Goal: Task Accomplishment & Management: Complete application form

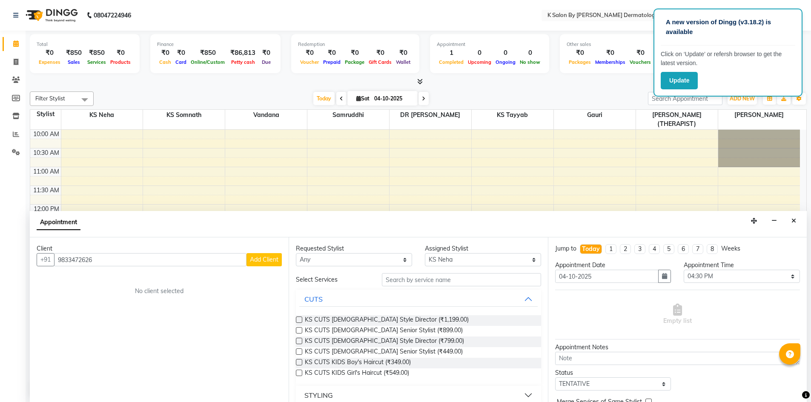
select select "55322"
select select "990"
select select "tentative"
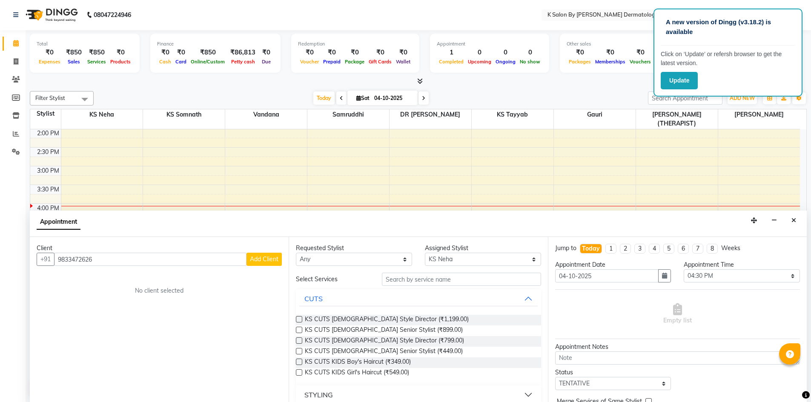
click at [82, 339] on div "Client +91 9833472626 Add Client No client selected" at bounding box center [159, 319] width 259 height 165
click at [111, 266] on input "9833472626" at bounding box center [150, 259] width 192 height 13
click at [195, 181] on div "10:00 AM 10:30 AM 11:00 AM 11:30 AM 12:00 PM 12:30 PM 1:00 PM 1:30 PM 2:00 PM 2…" at bounding box center [414, 203] width 769 height 449
select select "55324"
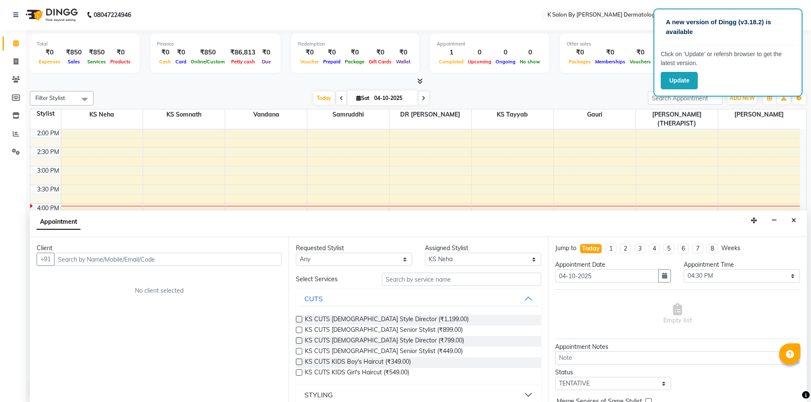
select select "tentative"
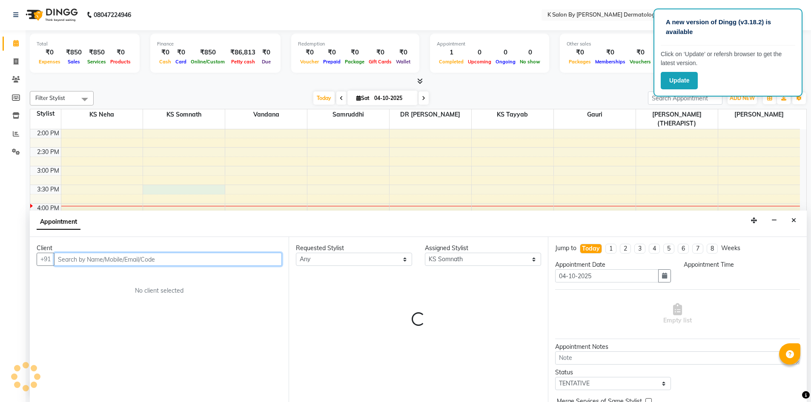
select select "930"
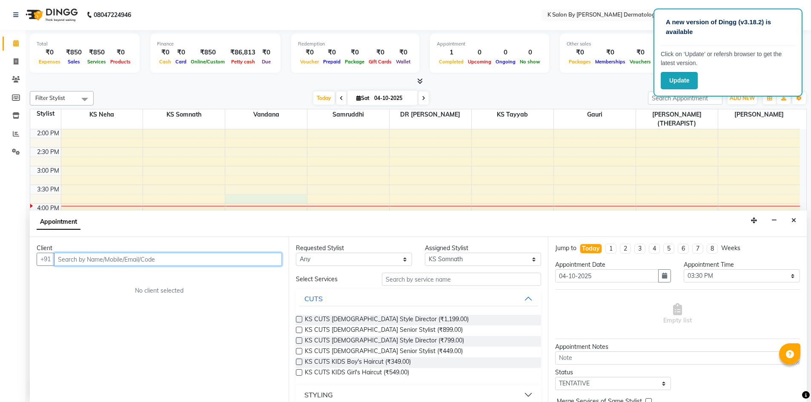
click at [244, 190] on div "10:00 AM 10:30 AM 11:00 AM 11:30 AM 12:00 PM 12:30 PM 1:00 PM 1:30 PM 2:00 PM 2…" at bounding box center [414, 203] width 769 height 449
click at [796, 218] on button "Close" at bounding box center [793, 220] width 12 height 13
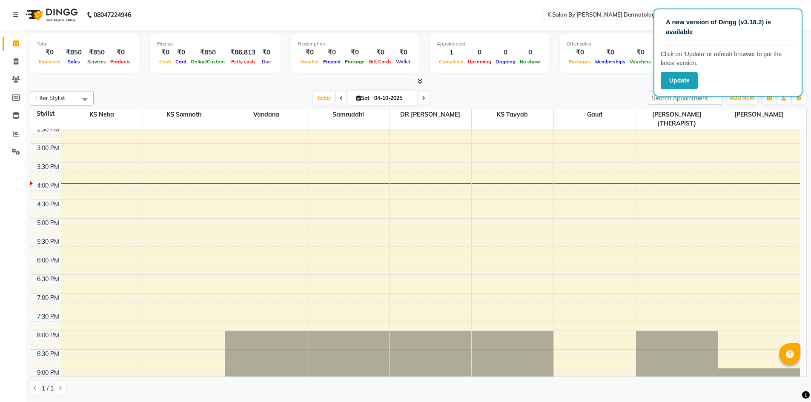
scroll to position [193, 0]
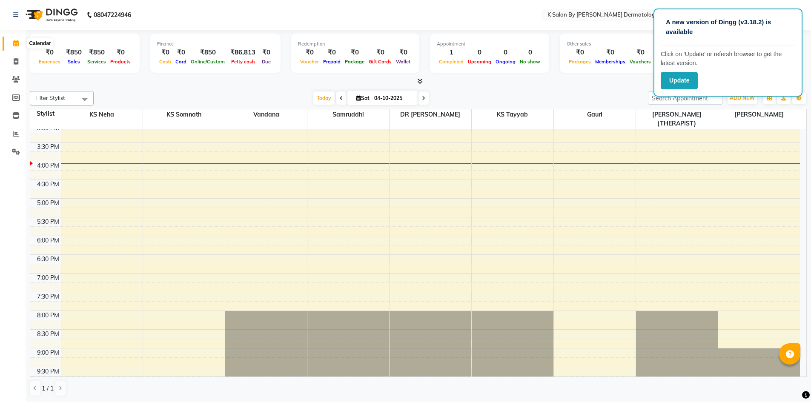
click at [12, 43] on span at bounding box center [16, 44] width 15 height 10
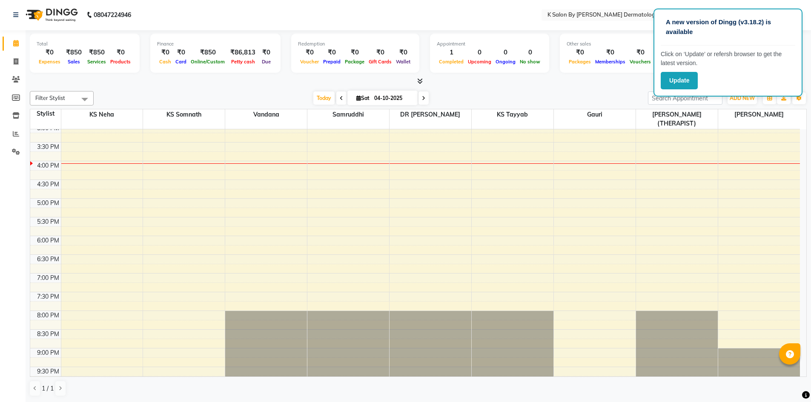
click at [19, 41] on span at bounding box center [16, 44] width 15 height 10
click at [436, 1] on nav "08047224946 Select Location × K Salon By Kopikar Dermatology, Vikroli WhatsApp …" at bounding box center [405, 15] width 811 height 31
click at [438, 17] on nav "08047224946 Select Location × K Salon By Kopikar Dermatology, Vikroli WhatsApp …" at bounding box center [405, 15] width 811 height 31
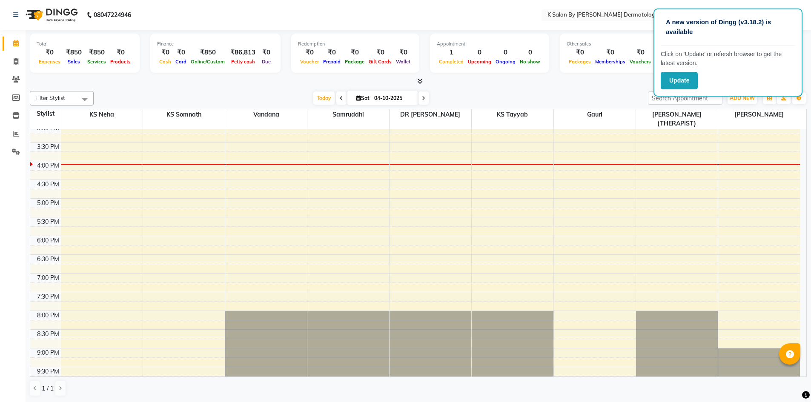
click at [10, 14] on div "08047224946" at bounding box center [72, 15] width 131 height 24
click at [11, 14] on div "08047224946" at bounding box center [72, 15] width 131 height 24
click at [14, 13] on icon at bounding box center [15, 15] width 5 height 6
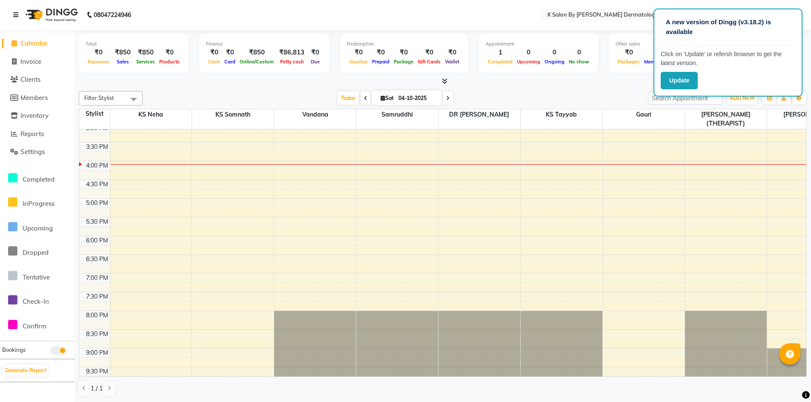
click at [14, 13] on icon at bounding box center [15, 15] width 5 height 6
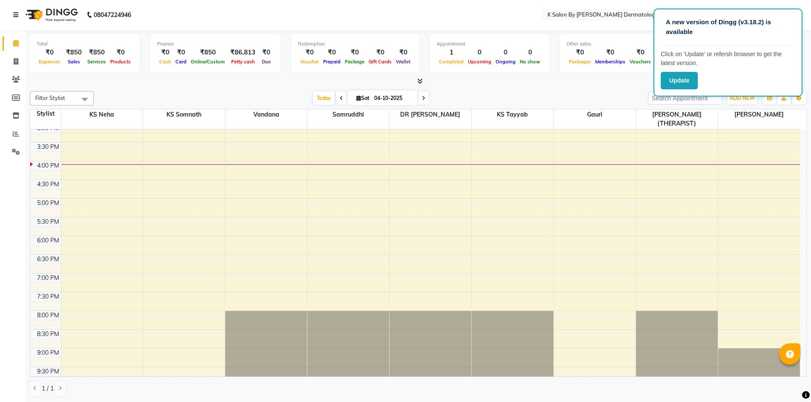
click at [14, 13] on icon at bounding box center [15, 15] width 5 height 6
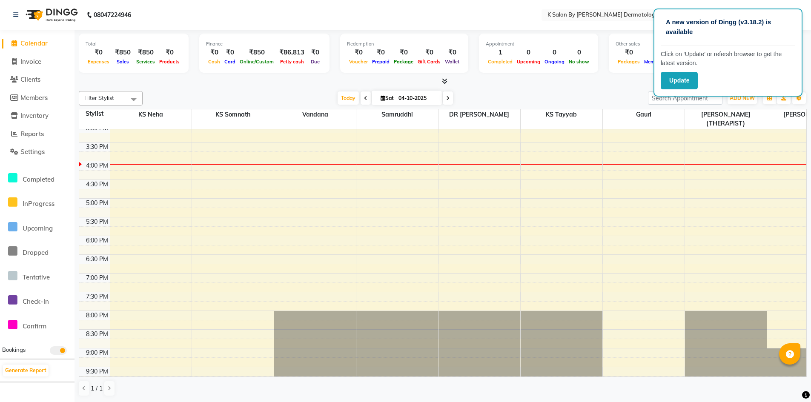
click at [37, 15] on img at bounding box center [51, 15] width 58 height 24
click at [36, 44] on span "Calendar" at bounding box center [33, 43] width 27 height 8
click at [670, 75] on button "Update" at bounding box center [678, 80] width 37 height 17
click at [676, 80] on button "Update" at bounding box center [678, 80] width 37 height 17
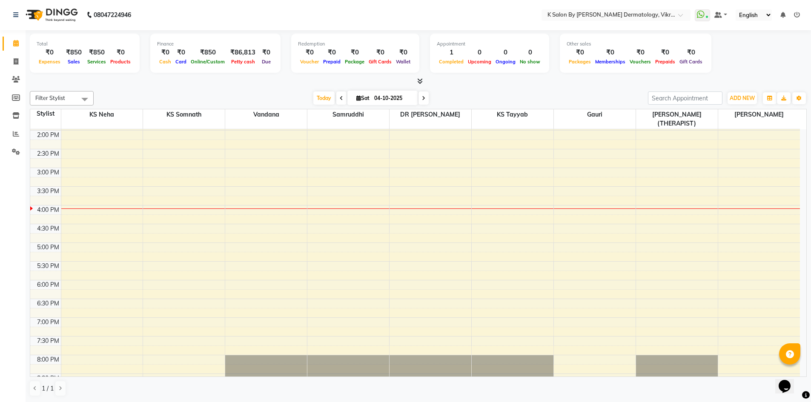
scroll to position [150, 0]
click at [328, 219] on div "10:00 AM 10:30 AM 11:00 AM 11:30 AM 12:00 PM 12:30 PM 1:00 PM 1:30 PM 2:00 PM 2…" at bounding box center [414, 203] width 769 height 449
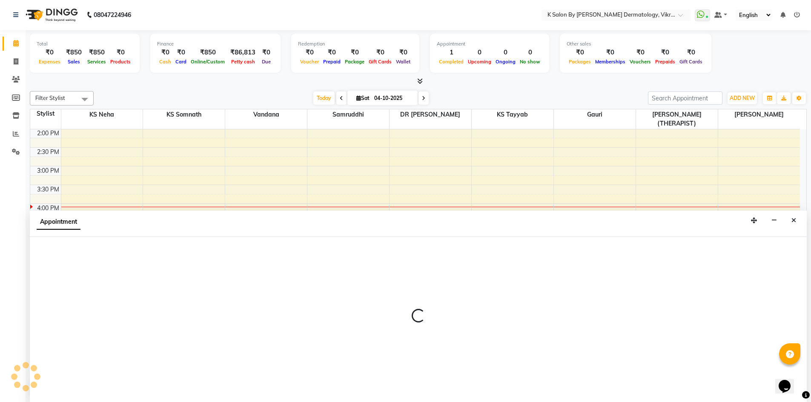
select select "55332"
select select "990"
select select "tentative"
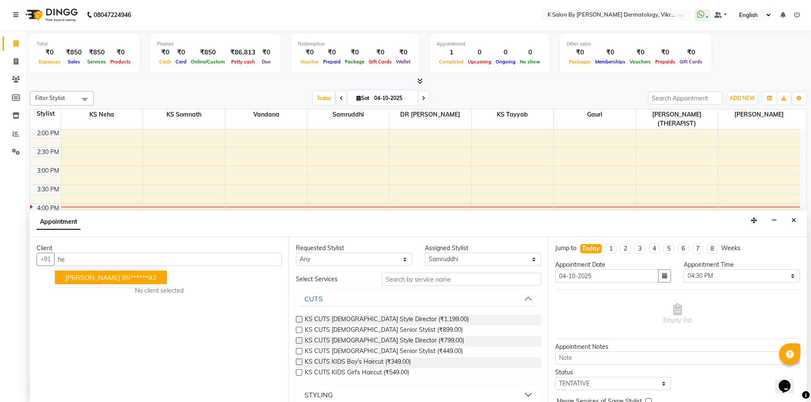
type input "h"
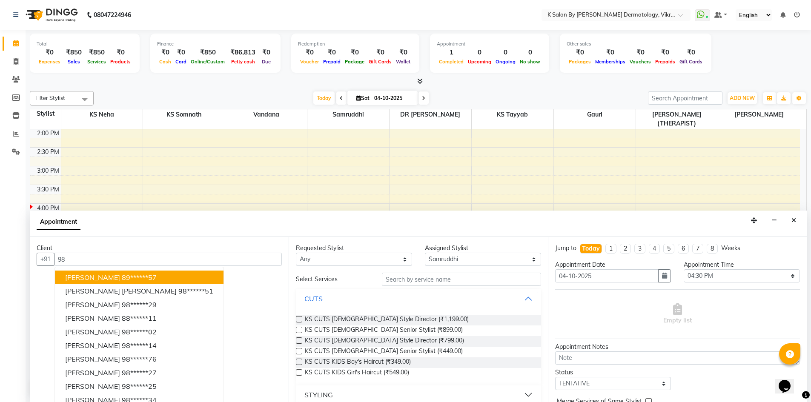
type input "9"
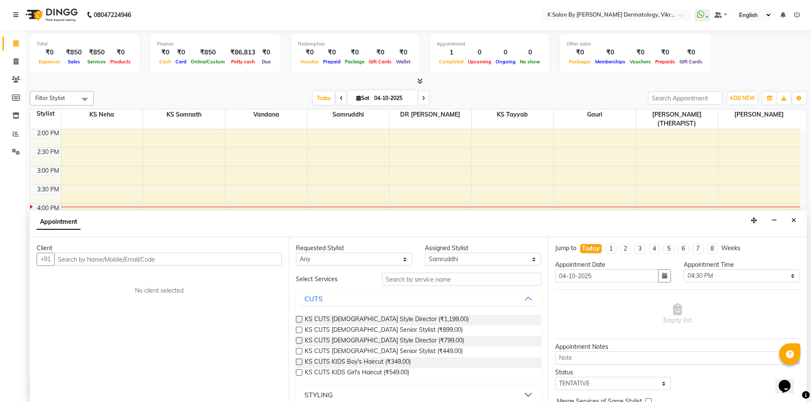
click at [216, 259] on input "text" at bounding box center [168, 259] width 228 height 13
type input "h"
click at [216, 259] on input "text" at bounding box center [168, 259] width 228 height 13
click at [200, 258] on input "text" at bounding box center [168, 259] width 228 height 13
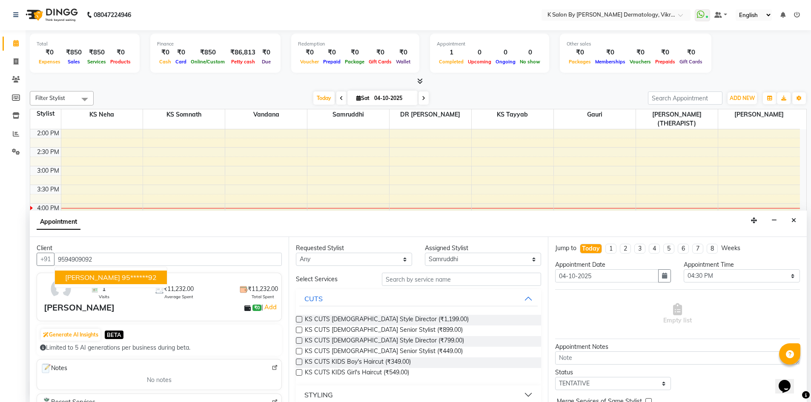
click at [122, 279] on ngb-highlight "95******92" at bounding box center [139, 277] width 35 height 9
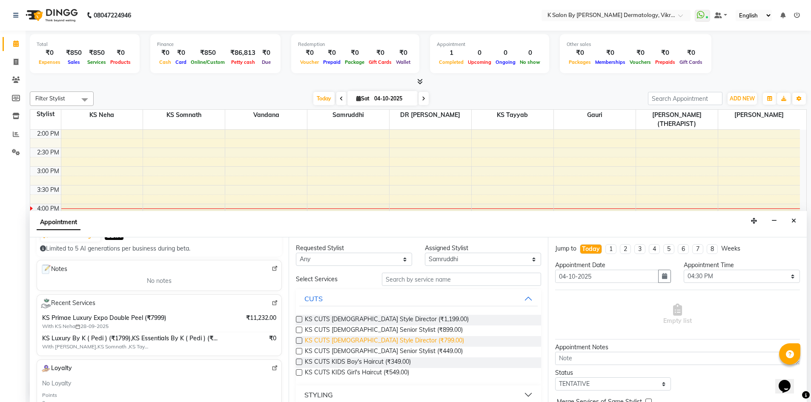
scroll to position [0, 0]
type input "95******92"
click at [398, 280] on input "text" at bounding box center [461, 279] width 159 height 13
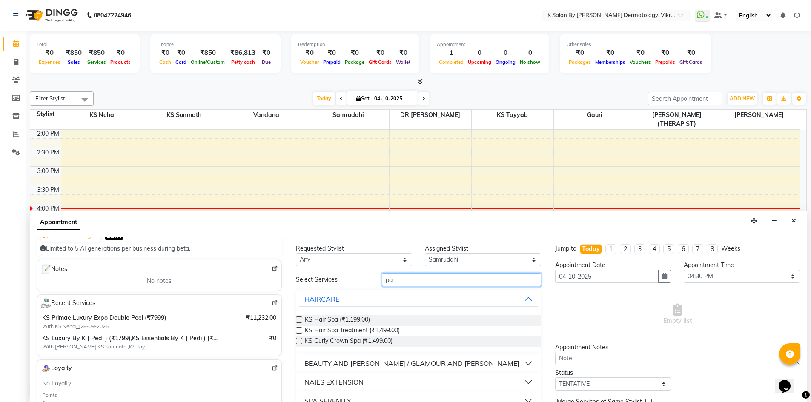
type input "p"
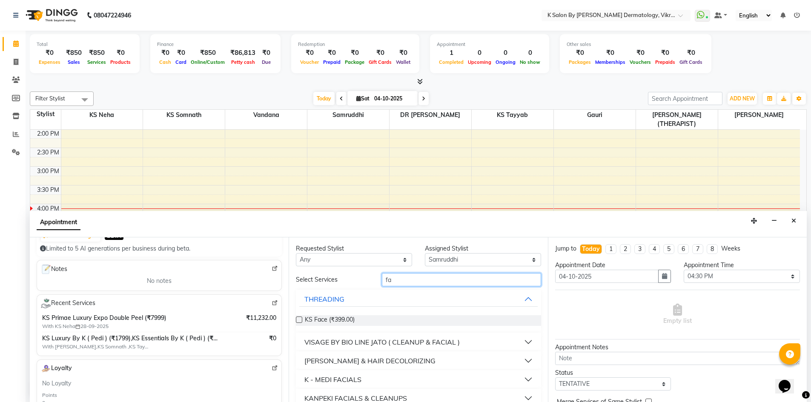
type input "f"
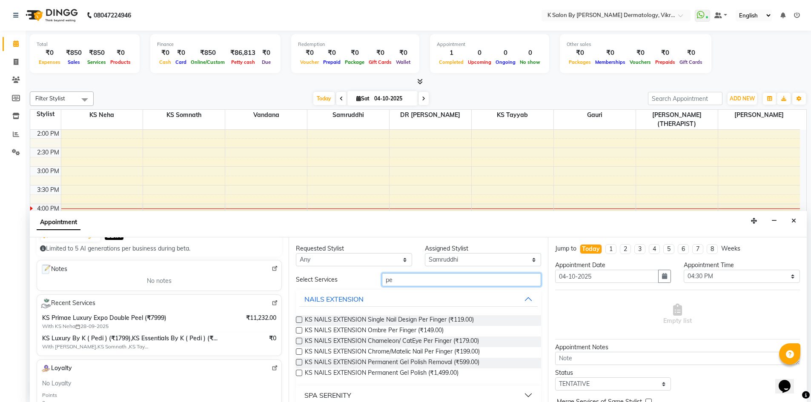
type input "p"
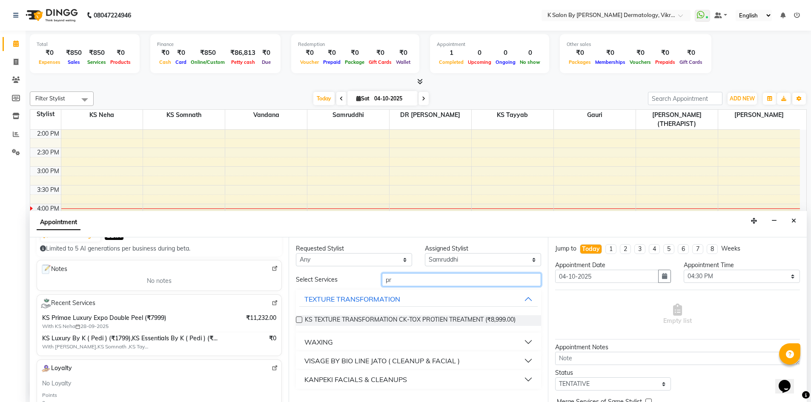
type input "p"
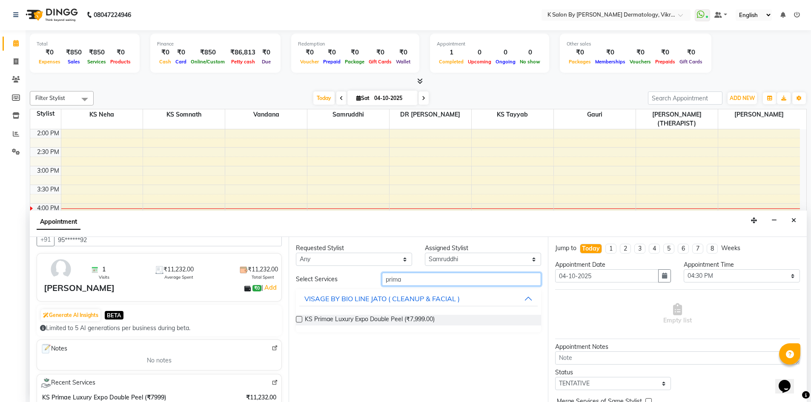
scroll to position [14, 0]
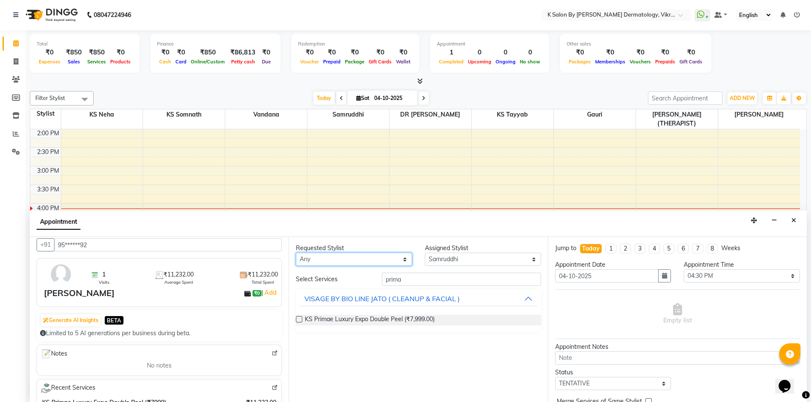
click at [405, 261] on select "Any DR Radhika Gauri KS Neha KS Somnath KS Tayyab NEHA HULE(THERAPIST) Samruddh…" at bounding box center [354, 259] width 116 height 13
click at [426, 240] on div "Requested Stylist Any DR Radhika Gauri KS Neha KS Somnath KS Tayyab NEHA HULE(T…" at bounding box center [417, 319] width 259 height 165
click at [423, 282] on input "prima" at bounding box center [461, 279] width 159 height 13
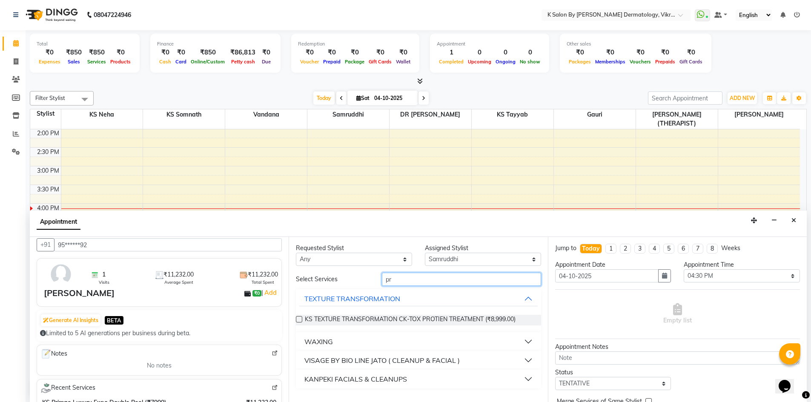
type input "p"
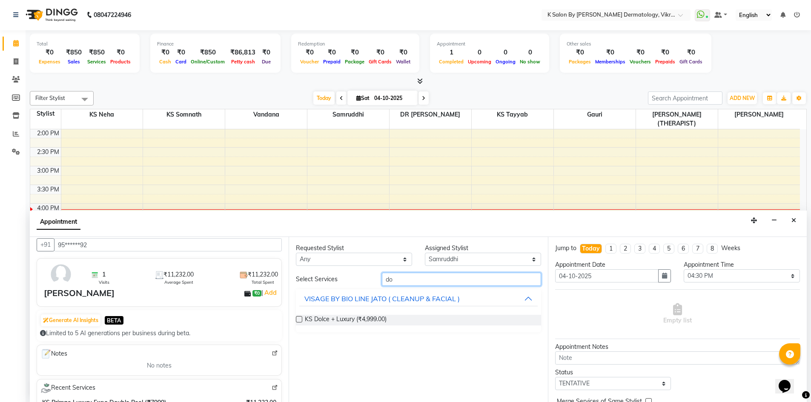
type input "d"
type input "prima"
click at [300, 319] on label at bounding box center [299, 319] width 6 height 6
click at [300, 319] on input "checkbox" at bounding box center [299, 320] width 6 height 6
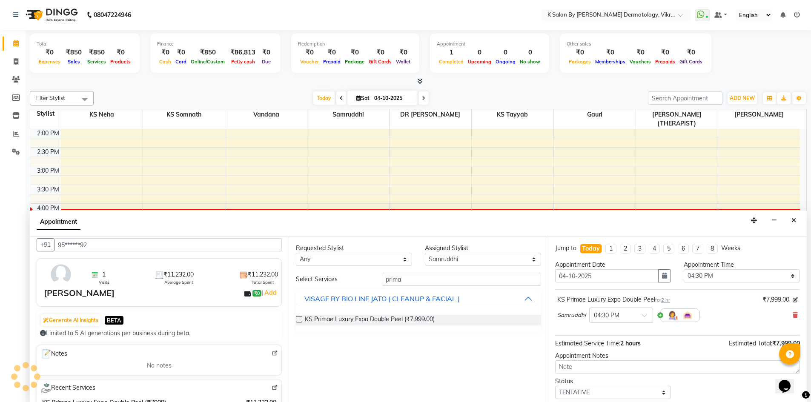
click at [300, 316] on label at bounding box center [299, 319] width 6 height 6
click at [300, 317] on input "checkbox" at bounding box center [299, 320] width 6 height 6
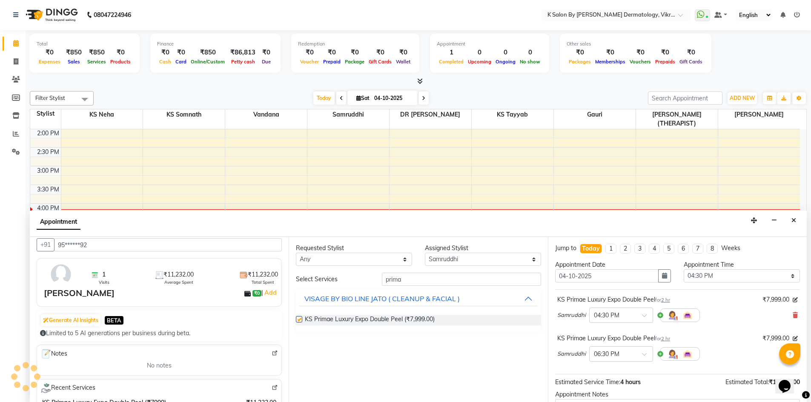
checkbox input "false"
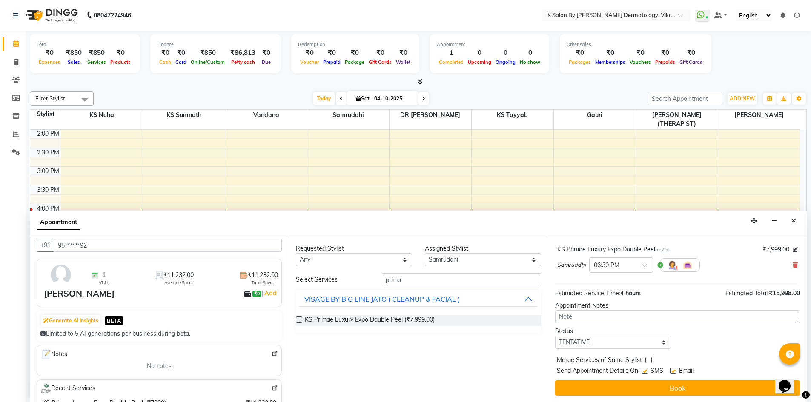
scroll to position [0, 0]
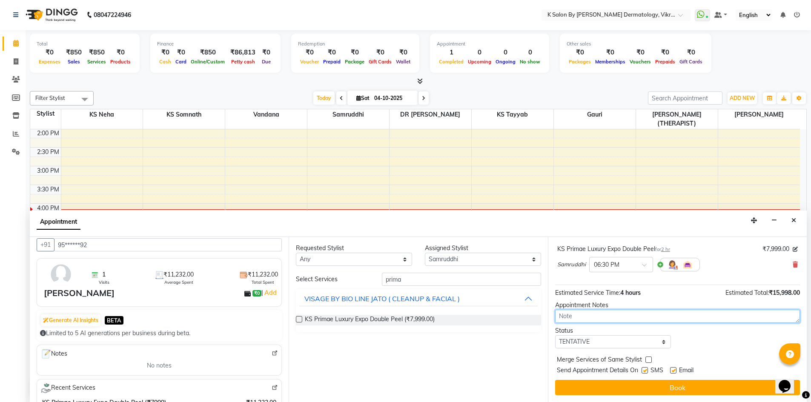
click at [584, 318] on textarea at bounding box center [677, 316] width 245 height 13
click at [585, 317] on textarea "done" at bounding box center [677, 316] width 245 height 13
type textarea "d"
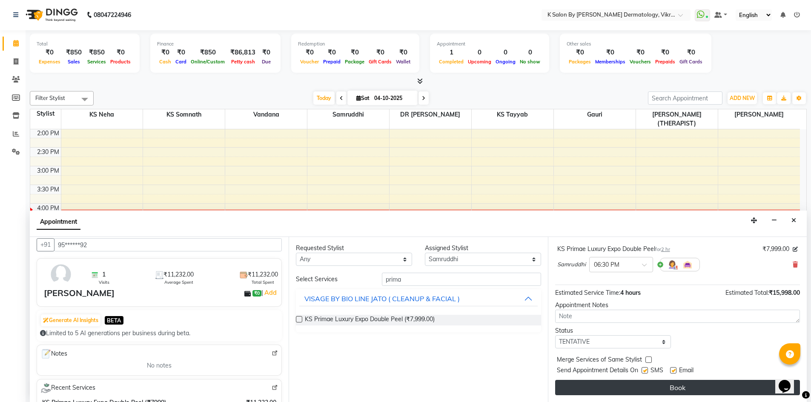
click at [636, 383] on button "Book" at bounding box center [677, 387] width 245 height 15
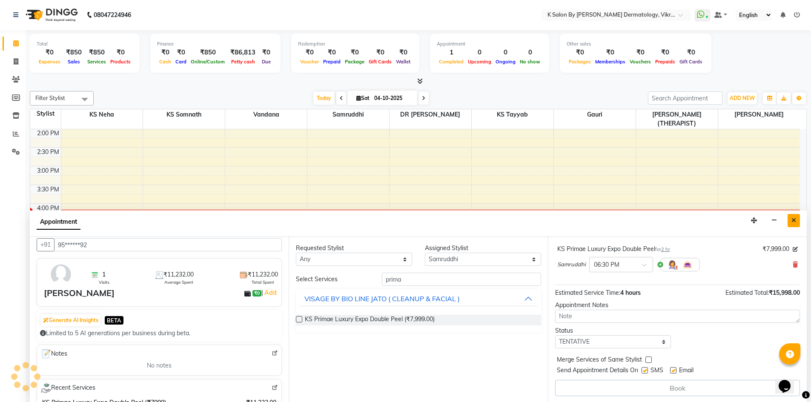
click at [793, 218] on icon "Close" at bounding box center [793, 220] width 5 height 6
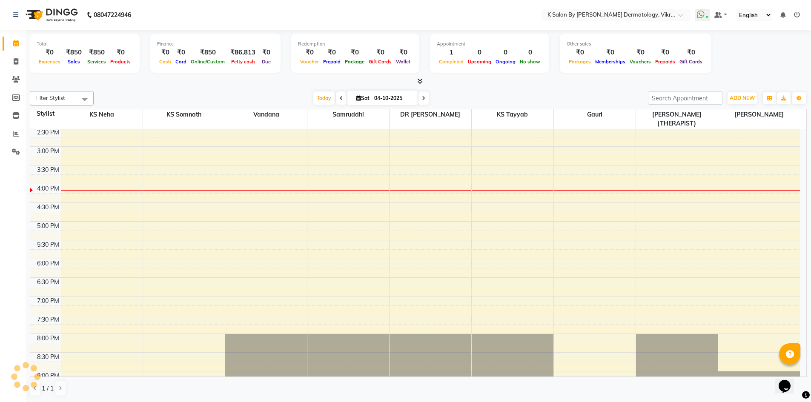
scroll to position [108, 0]
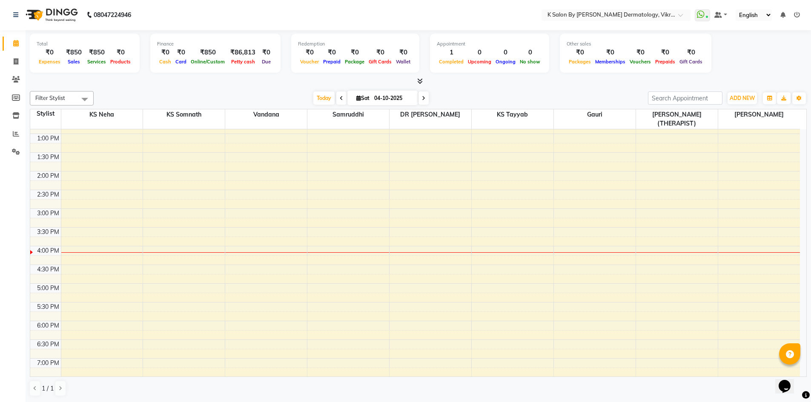
click at [317, 240] on div "10:00 AM 10:30 AM 11:00 AM 11:30 AM 12:00 PM 12:30 PM 1:00 PM 1:30 PM 2:00 PM 2…" at bounding box center [414, 246] width 769 height 449
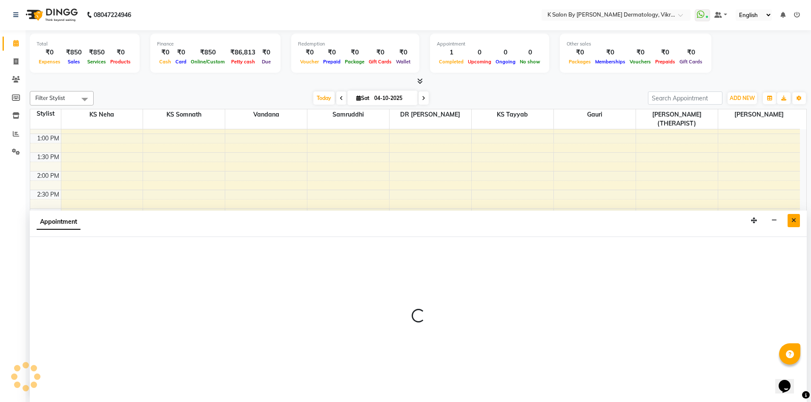
click at [796, 221] on button "Close" at bounding box center [793, 220] width 12 height 13
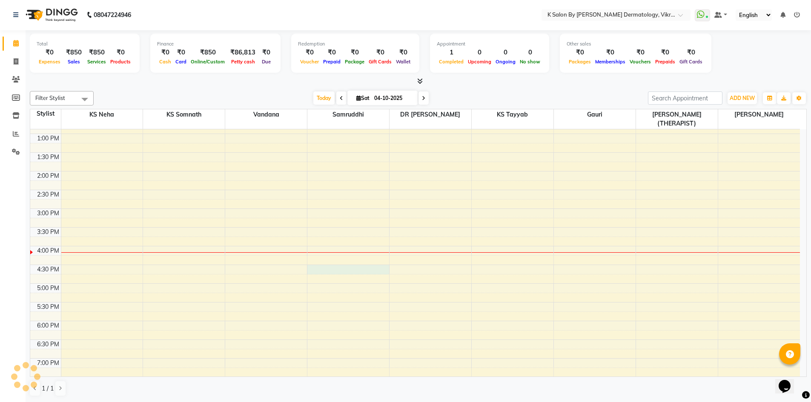
click at [333, 261] on div "10:00 AM 10:30 AM 11:00 AM 11:30 AM 12:00 PM 12:30 PM 1:00 PM 1:30 PM 2:00 PM 2…" at bounding box center [414, 246] width 769 height 449
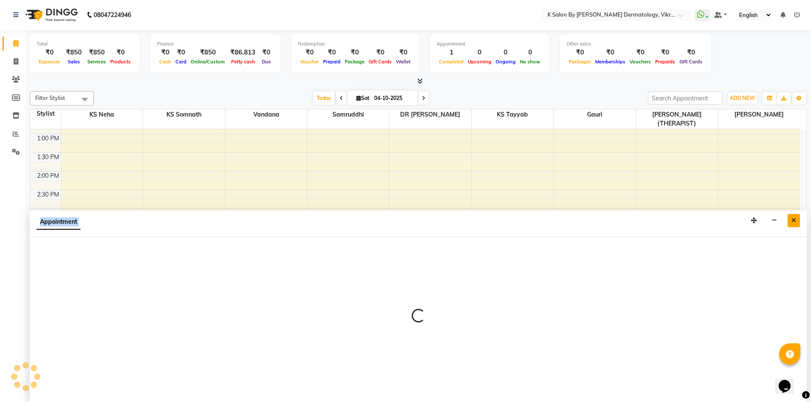
click at [791, 221] on button "Close" at bounding box center [793, 220] width 12 height 13
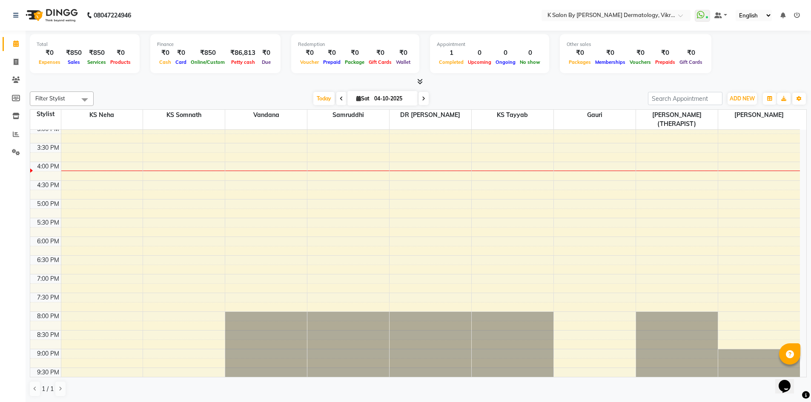
scroll to position [193, 0]
click at [340, 167] on div "10:00 AM 10:30 AM 11:00 AM 11:30 AM 12:00 PM 12:30 PM 1:00 PM 1:30 PM 2:00 PM 2…" at bounding box center [414, 161] width 769 height 449
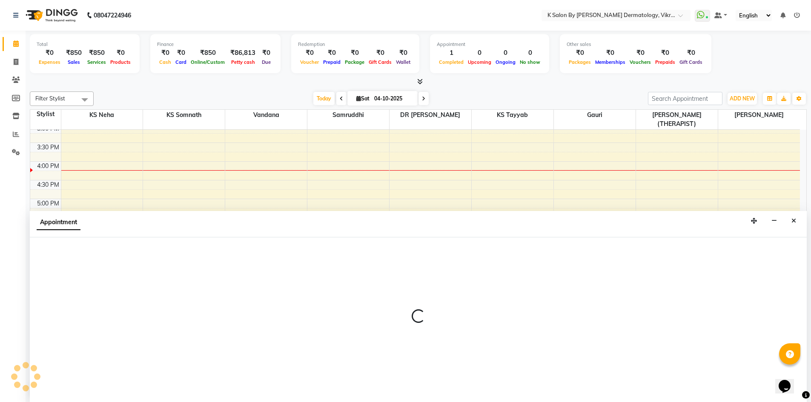
scroll to position [0, 0]
select select "55332"
select select "975"
select select "tentative"
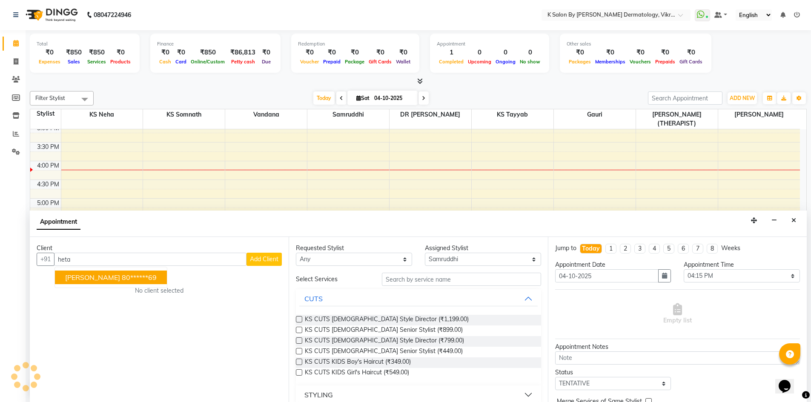
type input "[PERSON_NAME]"
drag, startPoint x: 149, startPoint y: 262, endPoint x: 53, endPoint y: 260, distance: 96.2
click at [53, 260] on div "+91 hetav hetavi 95******92 Add Client" at bounding box center [159, 259] width 245 height 13
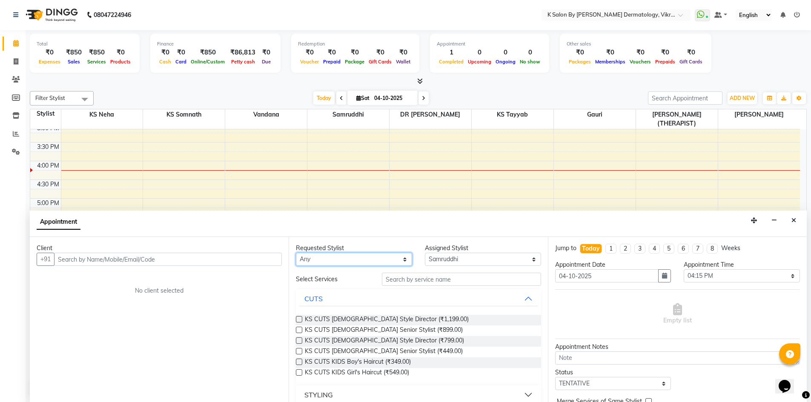
click at [371, 263] on select "Any DR Radhika Gauri KS Neha KS Somnath KS Tayyab NEHA HULE(THERAPIST) Samruddh…" at bounding box center [354, 259] width 116 height 13
select select "55332"
click at [296, 253] on select "Any DR Radhika Gauri KS Neha KS Somnath KS Tayyab NEHA HULE(THERAPIST) Samruddh…" at bounding box center [354, 259] width 116 height 13
click at [114, 260] on input "text" at bounding box center [168, 259] width 228 height 13
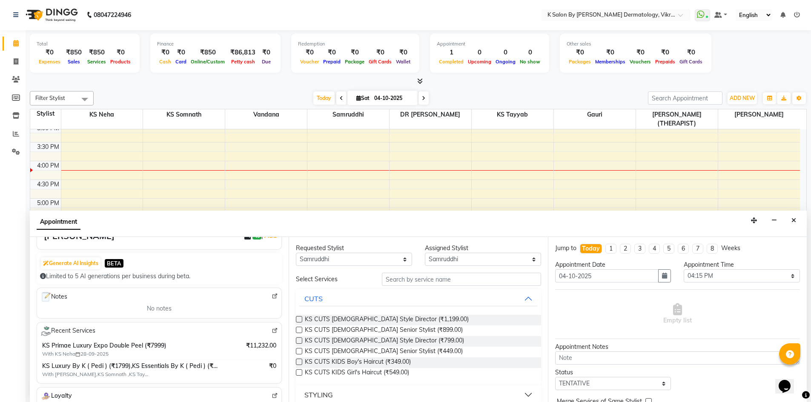
scroll to position [43, 0]
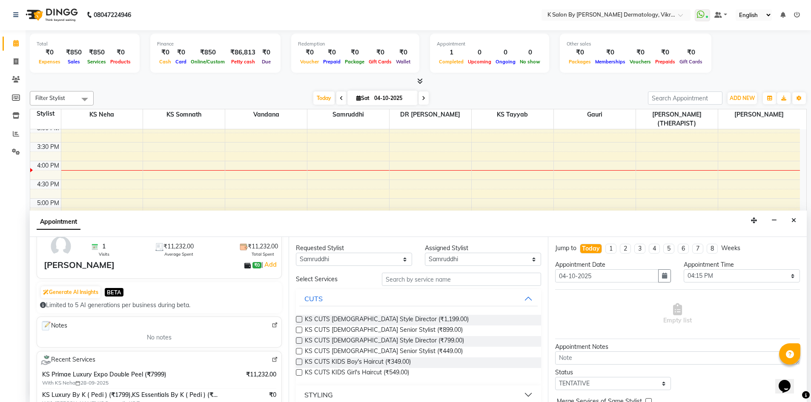
type input "95******92"
click at [453, 280] on input "text" at bounding box center [461, 279] width 159 height 13
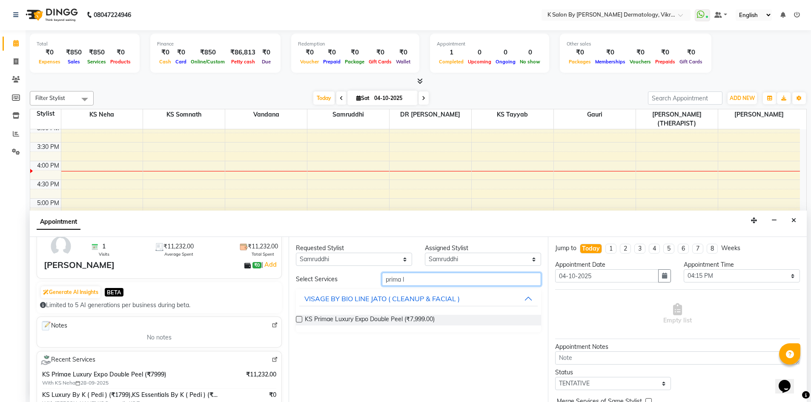
click at [412, 278] on input "prima l" at bounding box center [461, 279] width 159 height 13
drag, startPoint x: 412, startPoint y: 278, endPoint x: 370, endPoint y: 280, distance: 42.2
click at [370, 280] on div "Select Services prima l" at bounding box center [417, 279] width 257 height 13
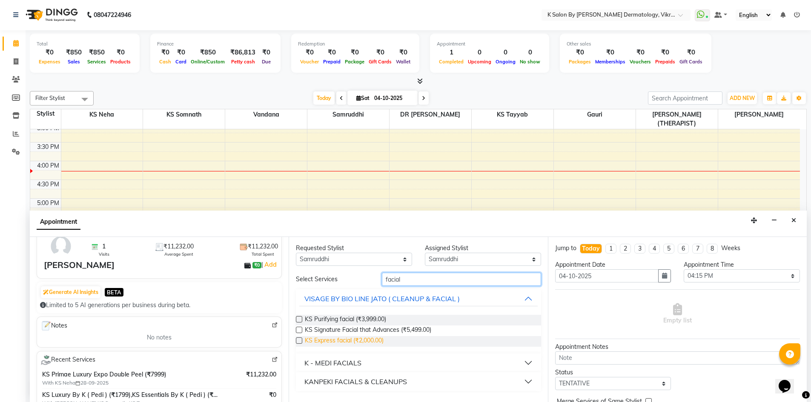
scroll to position [0, 0]
drag, startPoint x: 411, startPoint y: 283, endPoint x: 363, endPoint y: 282, distance: 48.9
click at [363, 282] on div "Select Services facial" at bounding box center [417, 279] width 257 height 13
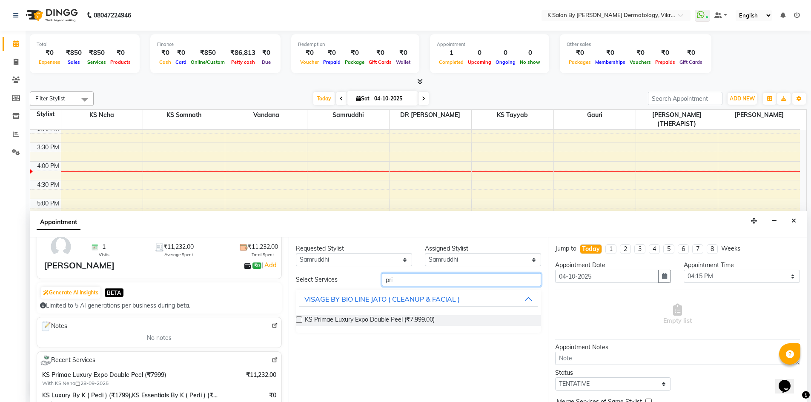
type input "pri"
click at [298, 320] on label at bounding box center [299, 319] width 6 height 6
click at [298, 320] on input "checkbox" at bounding box center [299, 320] width 6 height 6
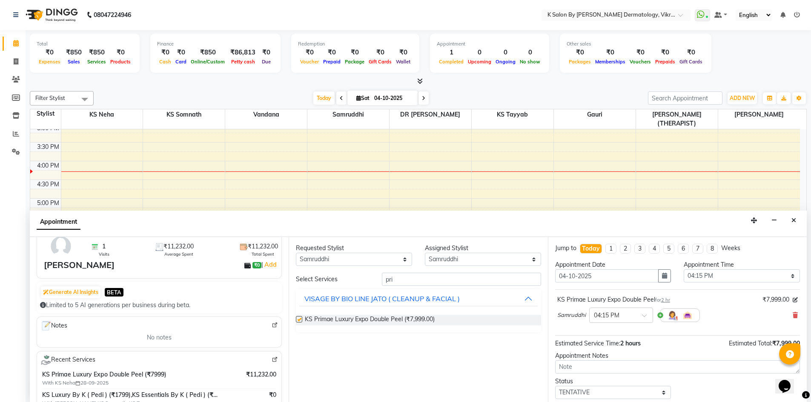
checkbox input "false"
click at [727, 277] on select "Select 11:00 AM 11:15 AM 11:30 AM 11:45 AM 12:00 PM 12:15 PM 12:30 PM 12:45 PM …" at bounding box center [741, 275] width 116 height 13
click at [716, 274] on select "Select 11:00 AM 11:15 AM 11:30 AM 11:45 AM 12:00 PM 12:15 PM 12:30 PM 12:45 PM …" at bounding box center [741, 275] width 116 height 13
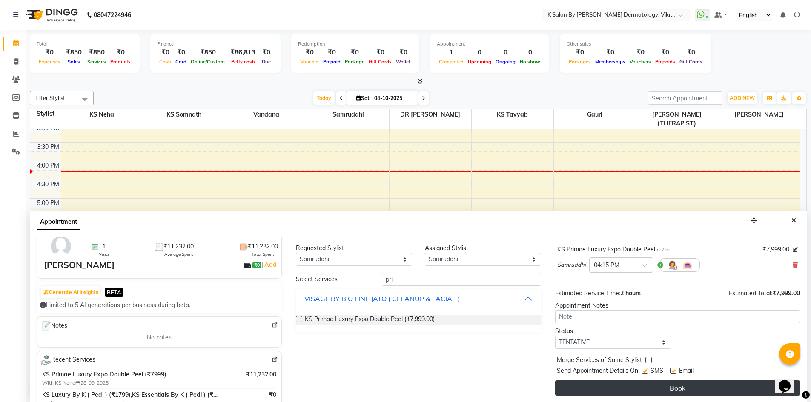
scroll to position [51, 0]
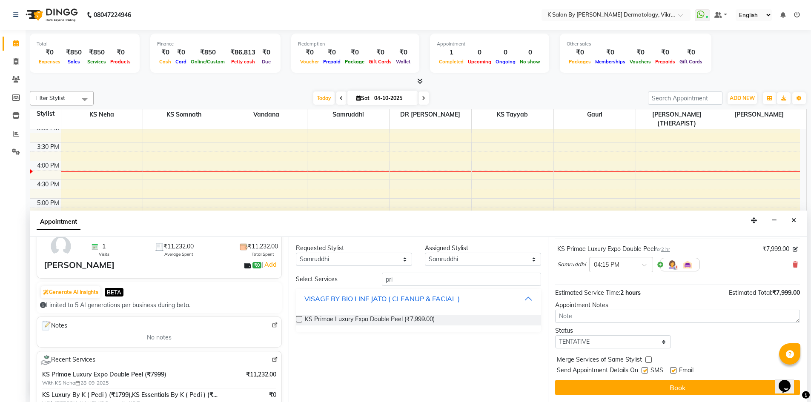
click at [647, 371] on label at bounding box center [644, 370] width 6 height 6
click at [647, 371] on input "checkbox" at bounding box center [644, 371] width 6 height 6
checkbox input "false"
click at [674, 369] on label at bounding box center [673, 370] width 6 height 6
click at [674, 369] on input "checkbox" at bounding box center [673, 371] width 6 height 6
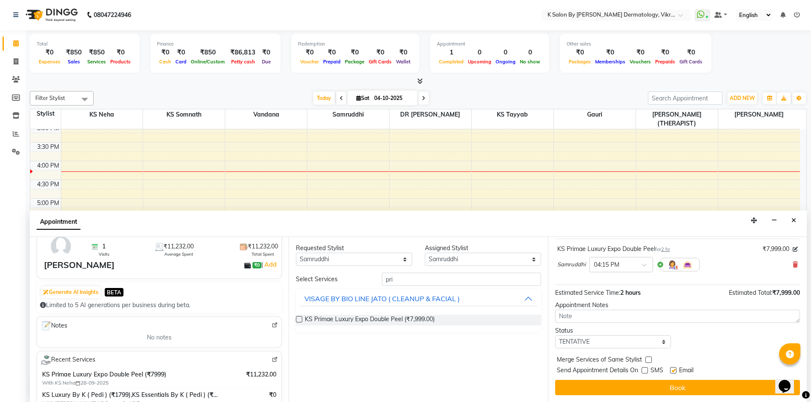
checkbox input "false"
click at [657, 344] on select "Select TENTATIVE CONFIRM CHECK-IN UPCOMING" at bounding box center [613, 341] width 116 height 13
select select "check-in"
click at [555, 335] on select "Select TENTATIVE CONFIRM CHECK-IN UPCOMING" at bounding box center [613, 341] width 116 height 13
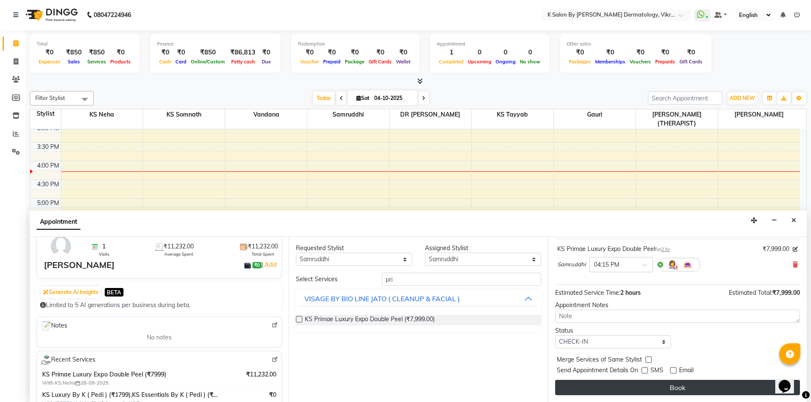
click at [722, 388] on button "Book" at bounding box center [677, 387] width 245 height 15
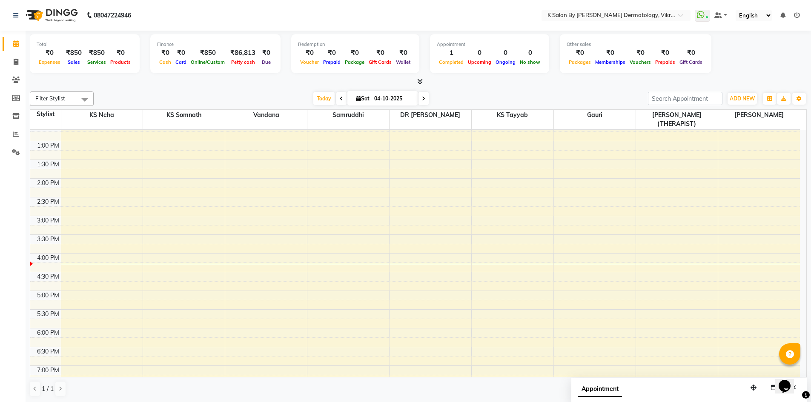
scroll to position [150, 0]
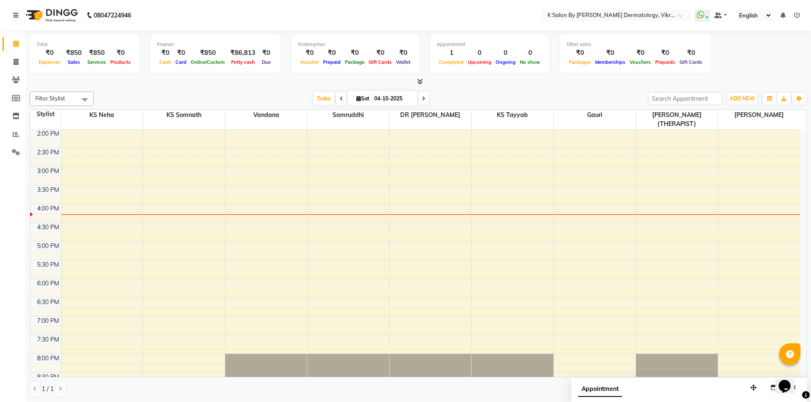
click at [448, 214] on div at bounding box center [430, 214] width 82 height 0
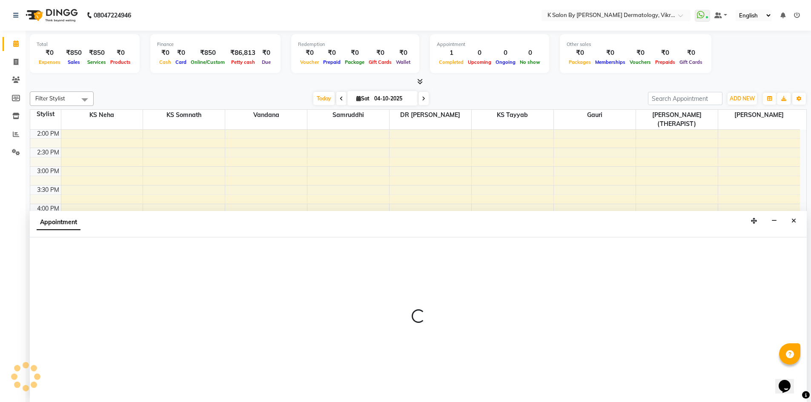
scroll to position [0, 0]
select select "55334"
select select "975"
select select "tentative"
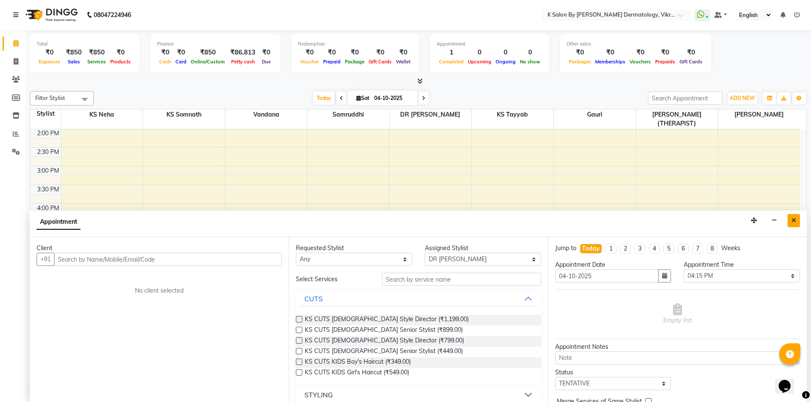
click at [794, 216] on button "Close" at bounding box center [793, 220] width 12 height 13
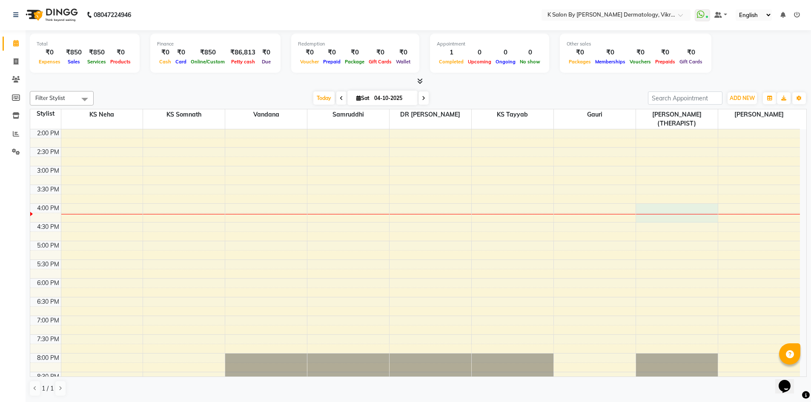
drag, startPoint x: 711, startPoint y: 205, endPoint x: 290, endPoint y: 201, distance: 421.3
click at [294, 200] on tbody "10:00 AM 10:30 AM 11:00 AM 11:30 AM 12:00 PM 12:30 PM 1:00 PM 1:30 PM 2:00 PM 2…" at bounding box center [414, 203] width 769 height 449
select select "69769"
select select "960"
select select "tentative"
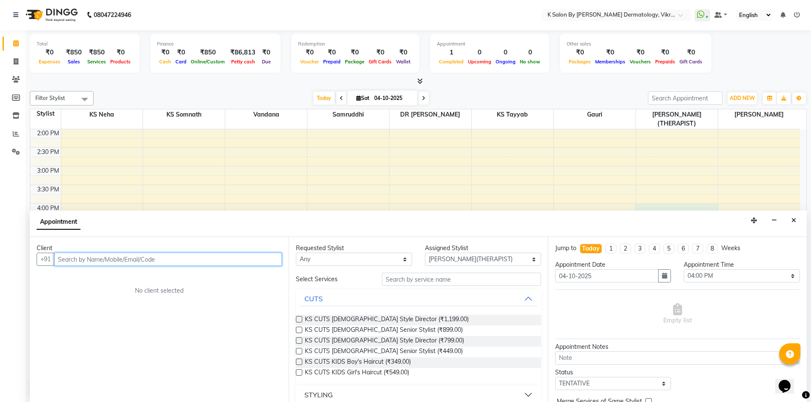
click at [241, 205] on div "10:00 AM 10:30 AM 11:00 AM 11:30 AM 12:00 PM 12:30 PM 1:00 PM 1:30 PM 2:00 PM 2…" at bounding box center [414, 203] width 769 height 449
click at [792, 220] on icon "Close" at bounding box center [793, 220] width 5 height 6
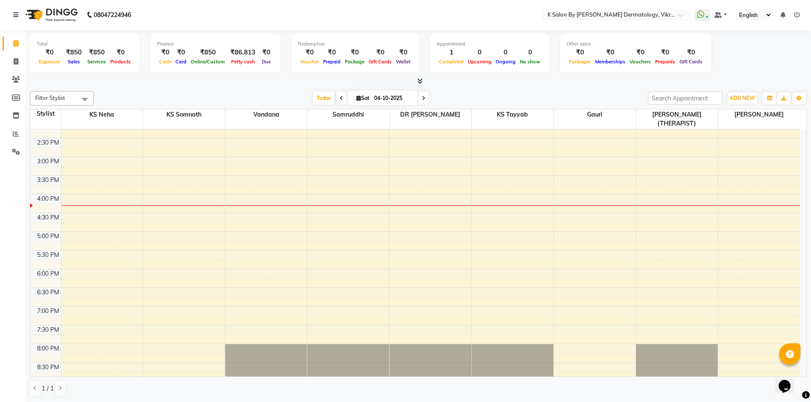
scroll to position [193, 0]
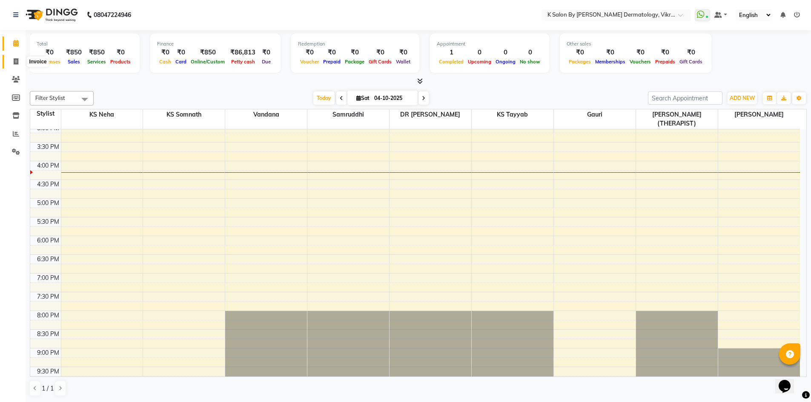
click at [17, 59] on icon at bounding box center [16, 61] width 5 height 6
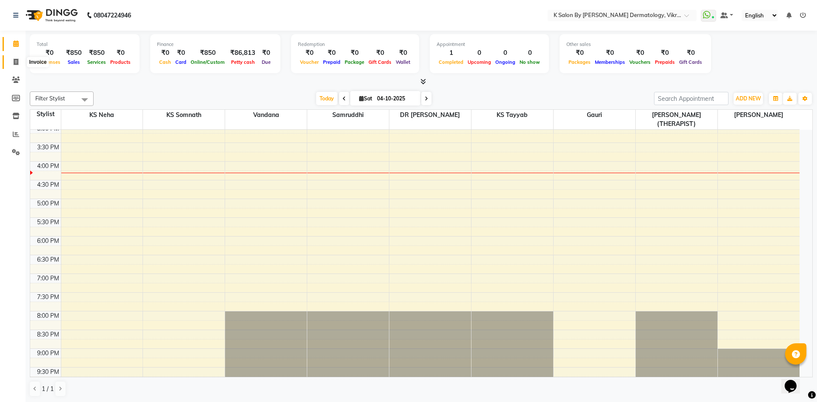
select select "6798"
select select "service"
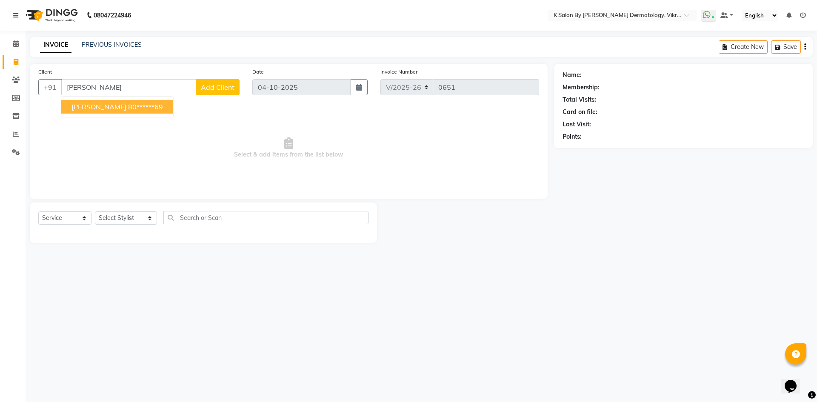
click at [128, 105] on ngb-highlight "80******69" at bounding box center [145, 107] width 35 height 9
type input "80******69"
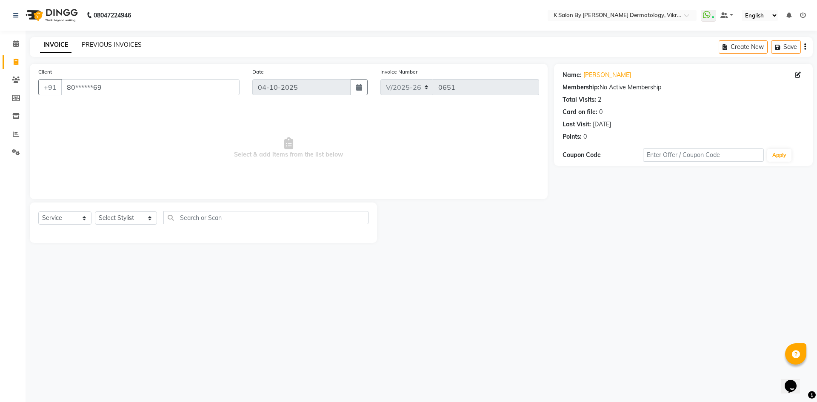
drag, startPoint x: 116, startPoint y: 45, endPoint x: 480, endPoint y: 58, distance: 364.9
click at [116, 45] on link "PREVIOUS INVOICES" at bounding box center [112, 45] width 60 height 8
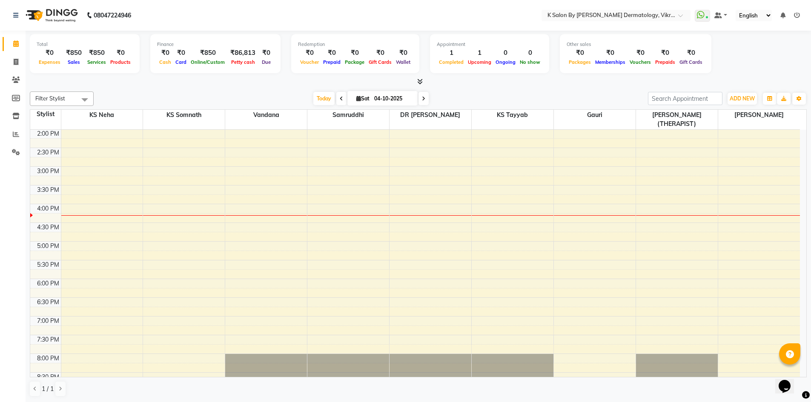
scroll to position [193, 0]
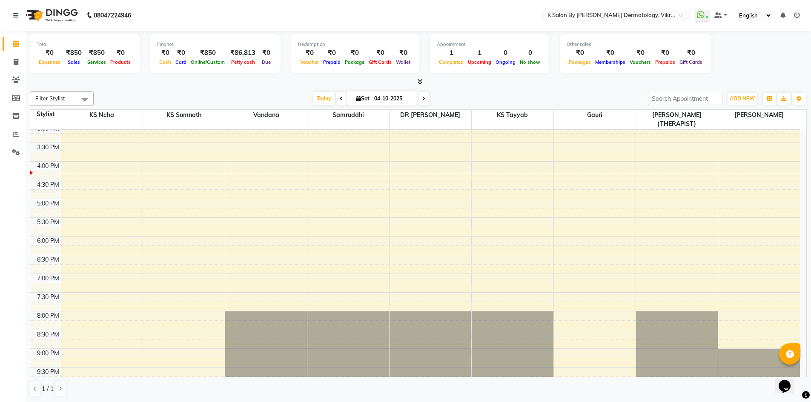
click at [737, 276] on div "10:00 AM 10:30 AM 11:00 AM 11:30 AM 12:00 PM 12:30 PM 1:00 PM 1:30 PM 2:00 PM 2…" at bounding box center [414, 161] width 769 height 449
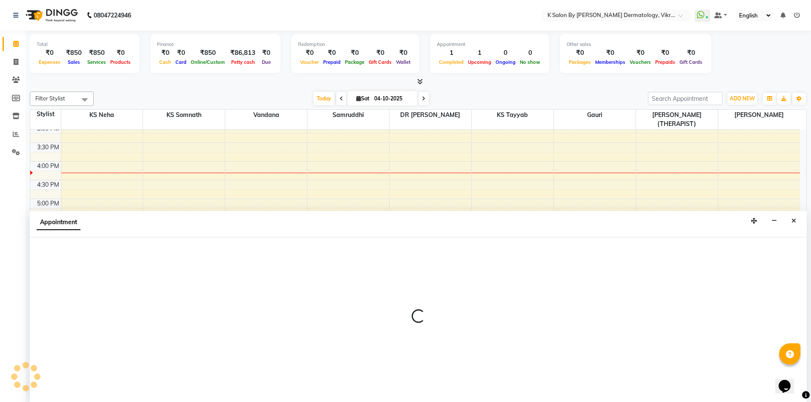
scroll to position [0, 0]
select select "88920"
select select "1155"
select select "tentative"
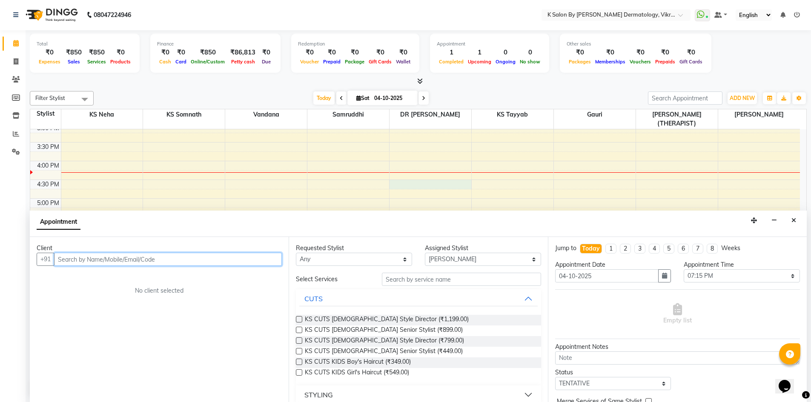
click at [463, 177] on div "10:00 AM 10:30 AM 11:00 AM 11:30 AM 12:00 PM 12:30 PM 1:00 PM 1:30 PM 2:00 PM 2…" at bounding box center [414, 161] width 769 height 449
click at [793, 220] on icon "Close" at bounding box center [793, 220] width 5 height 6
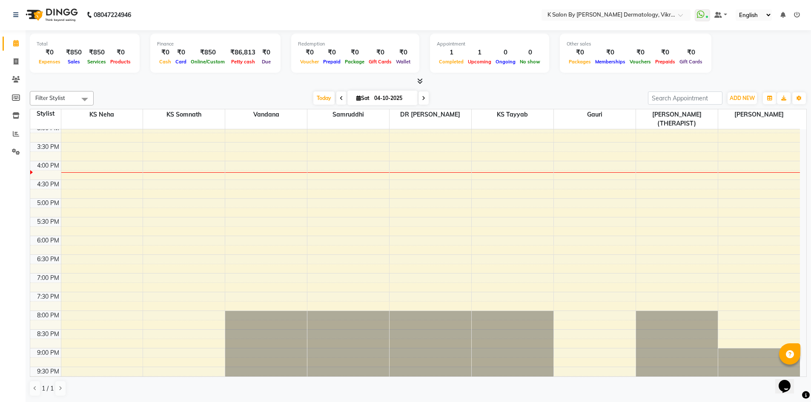
scroll to position [150, 0]
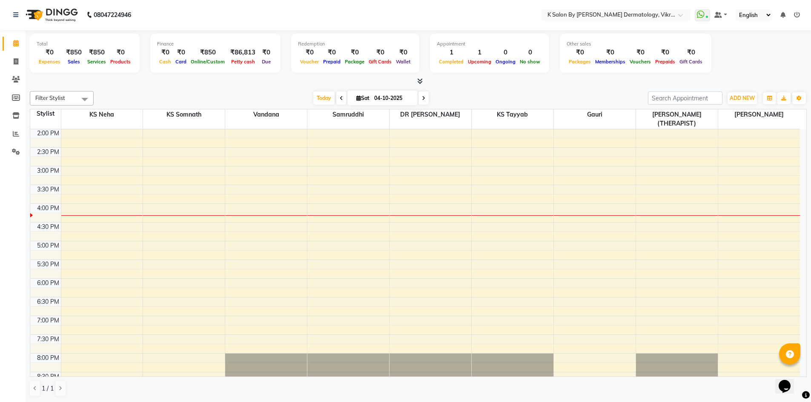
click at [347, 217] on div "10:00 AM 10:30 AM 11:00 AM 11:30 AM 12:00 PM 12:30 PM 1:00 PM 1:30 PM 2:00 PM 2…" at bounding box center [414, 203] width 769 height 449
select select "55332"
select select "990"
select select "tentative"
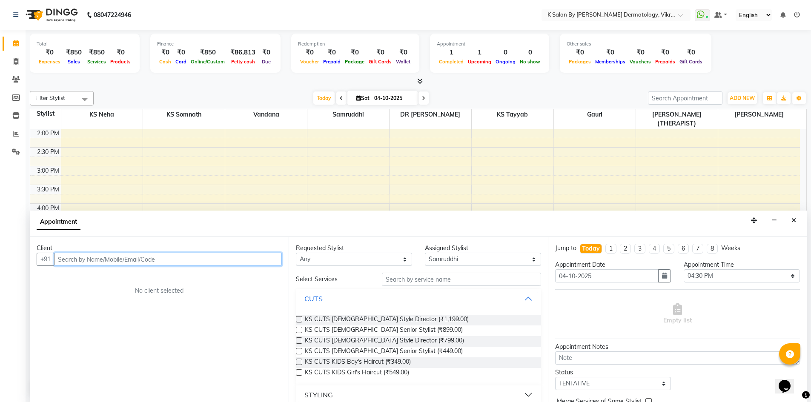
click at [352, 215] on div at bounding box center [348, 215] width 82 height 0
click at [199, 254] on input "text" at bounding box center [168, 259] width 228 height 13
click at [126, 261] on input "text" at bounding box center [168, 259] width 228 height 13
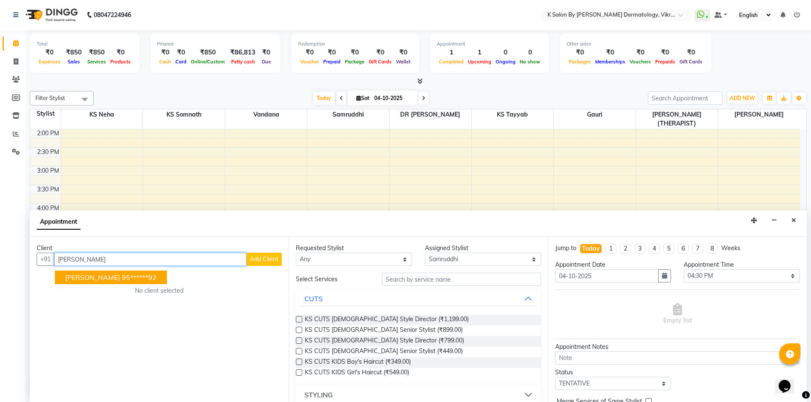
click at [122, 277] on ngb-highlight "95******92" at bounding box center [139, 277] width 35 height 9
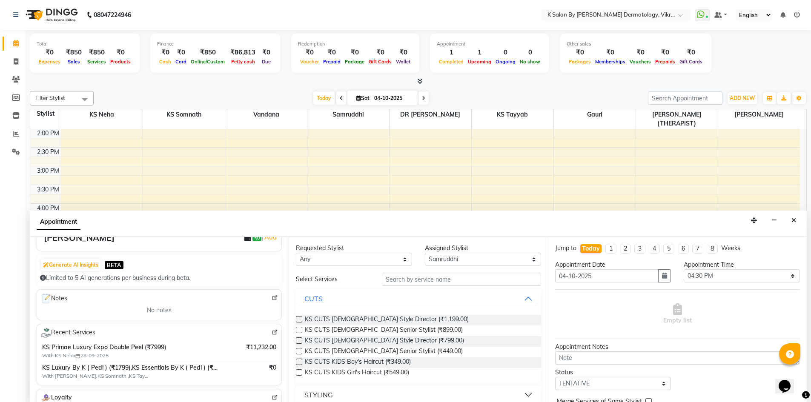
scroll to position [85, 0]
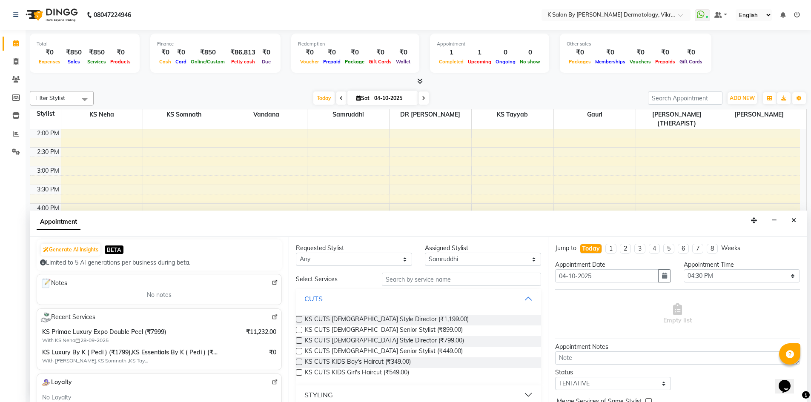
type input "95******92"
click at [397, 282] on input "text" at bounding box center [461, 279] width 159 height 13
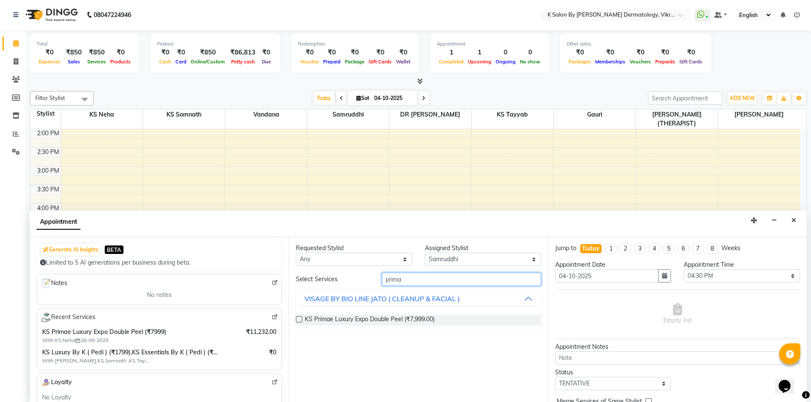
type input "prima"
click at [300, 317] on label at bounding box center [299, 319] width 6 height 6
click at [300, 317] on input "checkbox" at bounding box center [299, 320] width 6 height 6
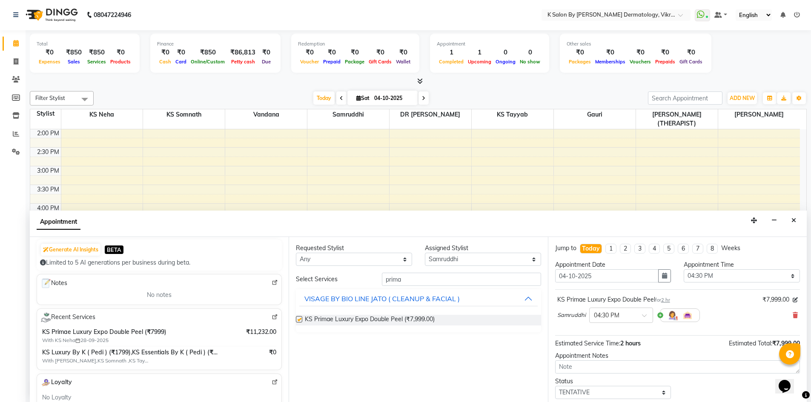
checkbox input "false"
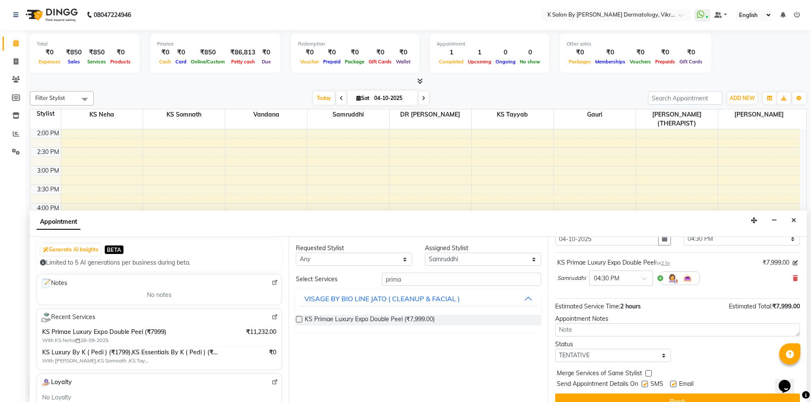
scroll to position [51, 0]
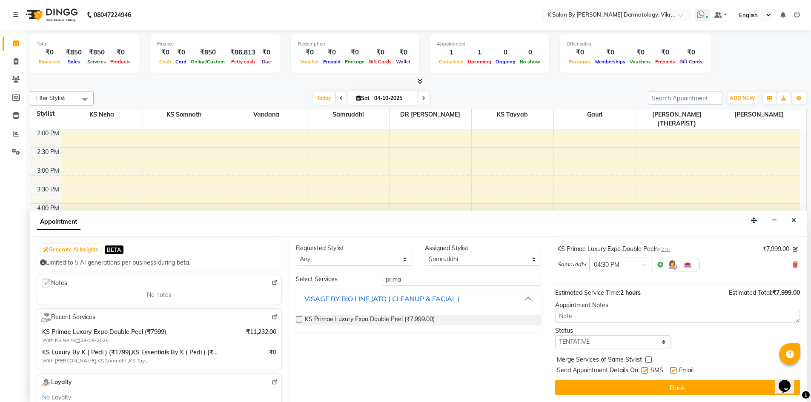
click at [645, 369] on label at bounding box center [644, 370] width 6 height 6
click at [645, 369] on input "checkbox" at bounding box center [644, 371] width 6 height 6
checkbox input "false"
click at [673, 368] on label at bounding box center [673, 370] width 6 height 6
click at [673, 368] on input "checkbox" at bounding box center [673, 371] width 6 height 6
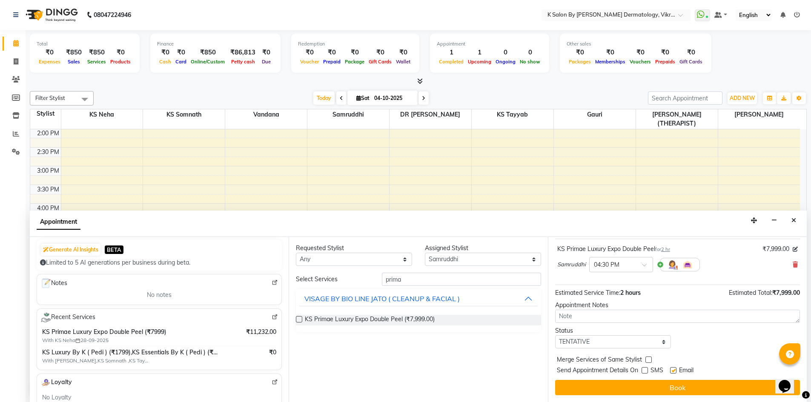
checkbox input "false"
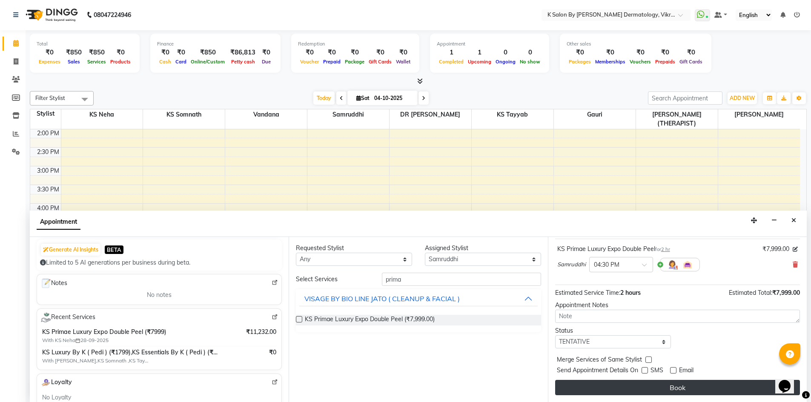
click at [660, 389] on button "Book" at bounding box center [677, 387] width 245 height 15
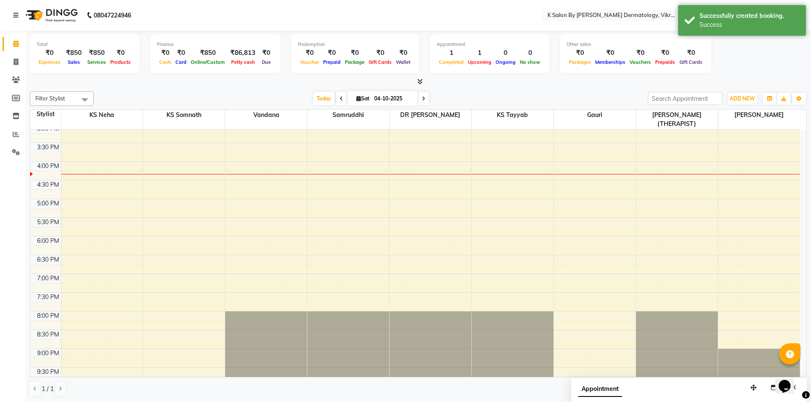
scroll to position [0, 0]
click at [585, 386] on span "Appointment" at bounding box center [600, 388] width 44 height 15
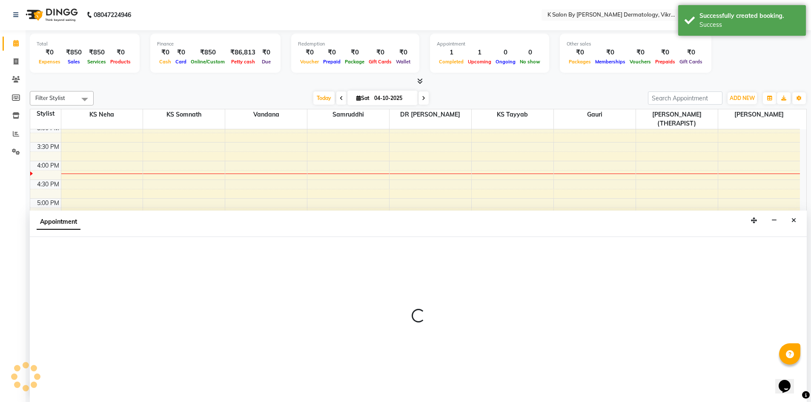
select select "tentative"
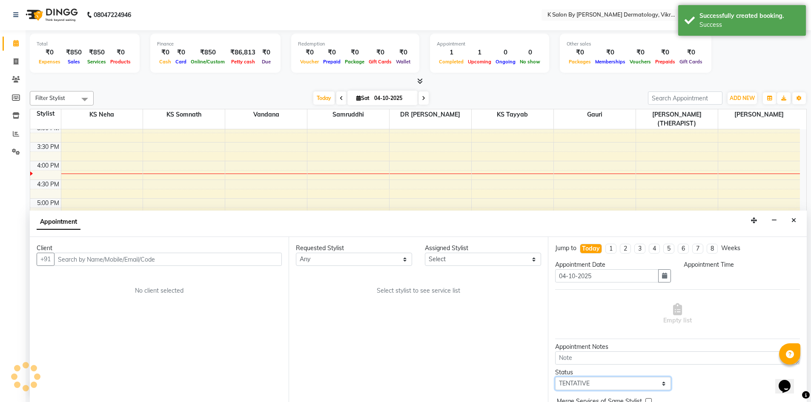
click at [585, 386] on select "Select TENTATIVE CONFIRM CHECK-IN UPCOMING" at bounding box center [613, 383] width 116 height 13
click at [588, 195] on div "10:00 AM 10:30 AM 11:00 AM 11:30 AM 12:00 PM 12:30 PM 1:00 PM 1:30 PM 2:00 PM 2…" at bounding box center [414, 161] width 769 height 449
click at [798, 218] on button "Close" at bounding box center [793, 220] width 12 height 13
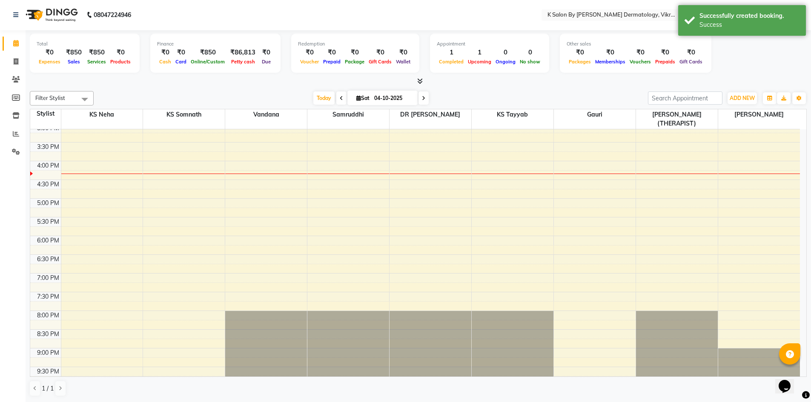
click at [461, 169] on div "10:00 AM 10:30 AM 11:00 AM 11:30 AM 12:00 PM 12:30 PM 1:00 PM 1:30 PM 2:00 PM 2…" at bounding box center [414, 161] width 769 height 449
select select "55334"
select select "975"
select select "tentative"
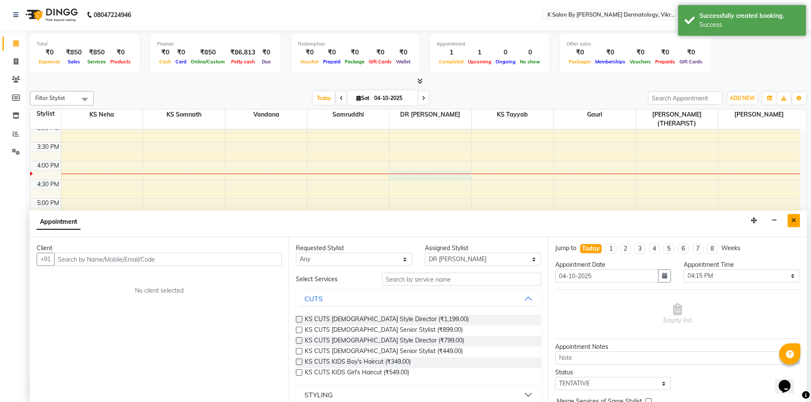
click at [788, 218] on button "Close" at bounding box center [793, 220] width 12 height 13
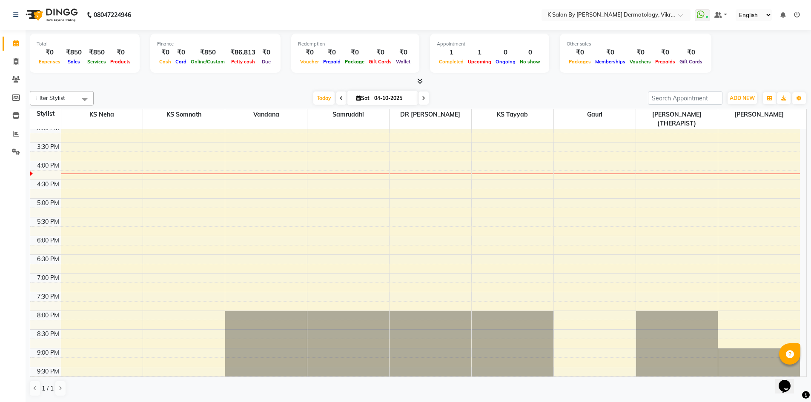
click at [31, 171] on div at bounding box center [31, 173] width 3 height 4
click at [294, 196] on div "10:00 AM 10:30 AM 11:00 AM 11:30 AM 12:00 PM 12:30 PM 1:00 PM 1:30 PM 2:00 PM 2…" at bounding box center [414, 161] width 769 height 449
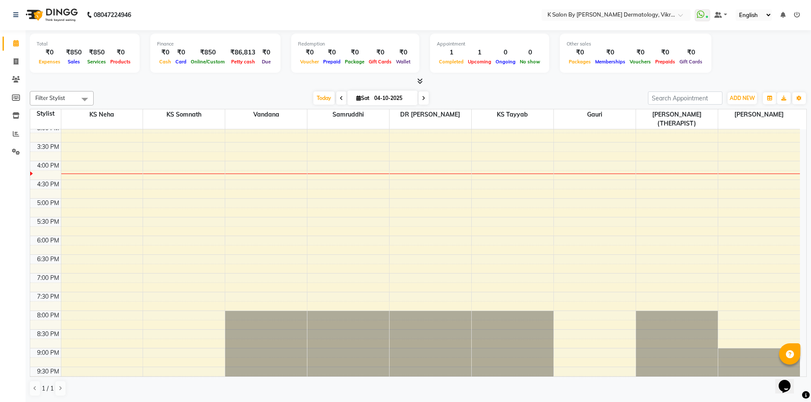
select select "55331"
select select "1020"
select select "tentative"
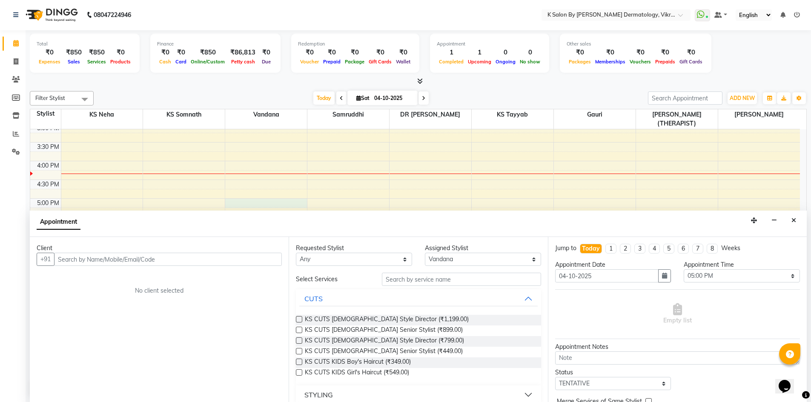
click at [337, 170] on div "10:00 AM 10:30 AM 11:00 AM 11:30 AM 12:00 PM 12:30 PM 1:00 PM 1:30 PM 2:00 PM 2…" at bounding box center [414, 161] width 769 height 449
click at [797, 220] on button "Close" at bounding box center [793, 220] width 12 height 13
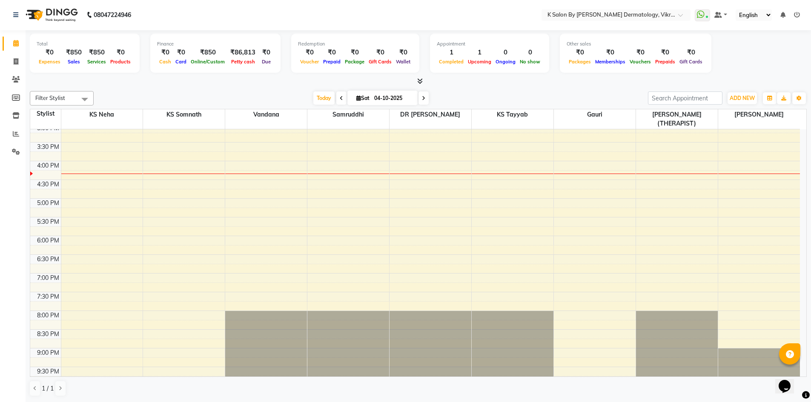
click at [371, 167] on div "10:00 AM 10:30 AM 11:00 AM 11:30 AM 12:00 PM 12:30 PM 1:00 PM 1:30 PM 2:00 PM 2…" at bounding box center [414, 161] width 769 height 449
select select "55332"
select select "975"
select select "tentative"
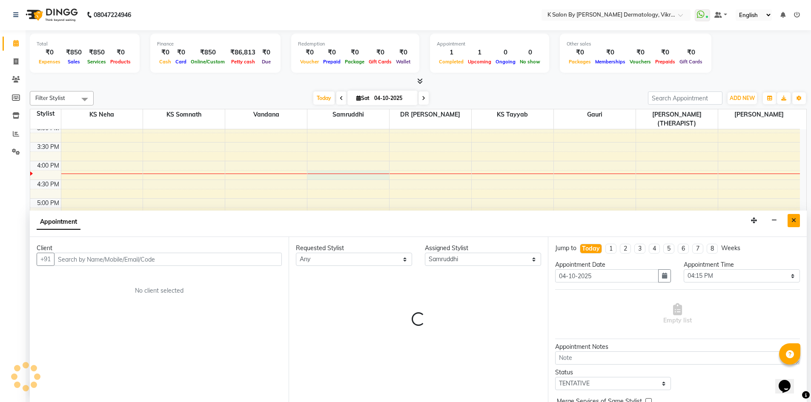
click at [798, 223] on button "Close" at bounding box center [793, 220] width 12 height 13
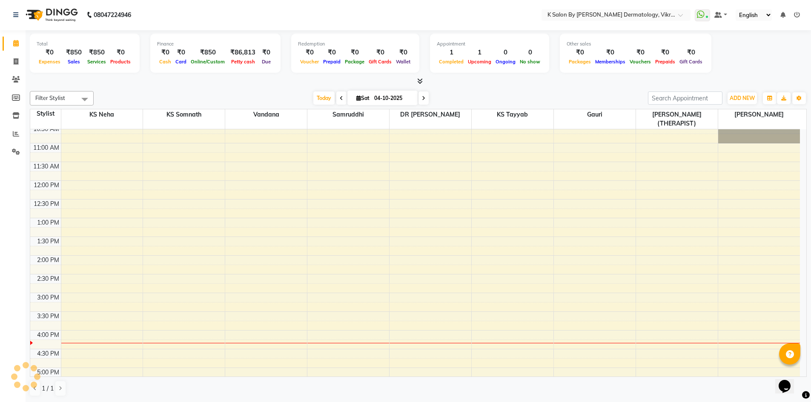
scroll to position [85, 0]
